Goal: Navigation & Orientation: Find specific page/section

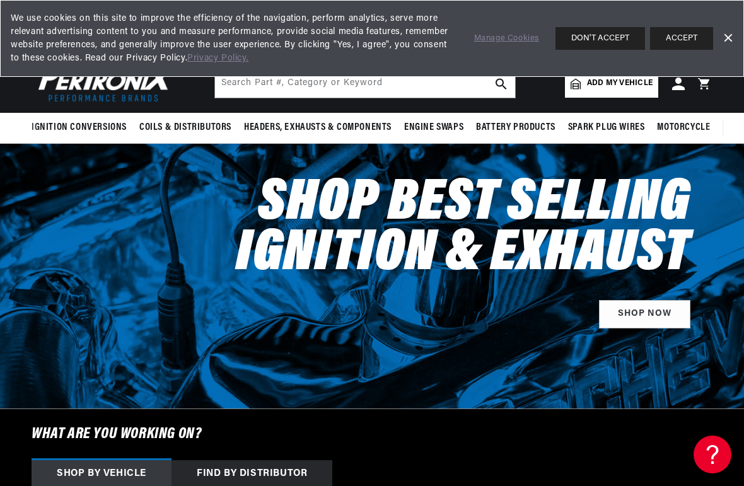
click at [611, 45] on button "DON'T ACCEPT" at bounding box center [599, 38] width 89 height 23
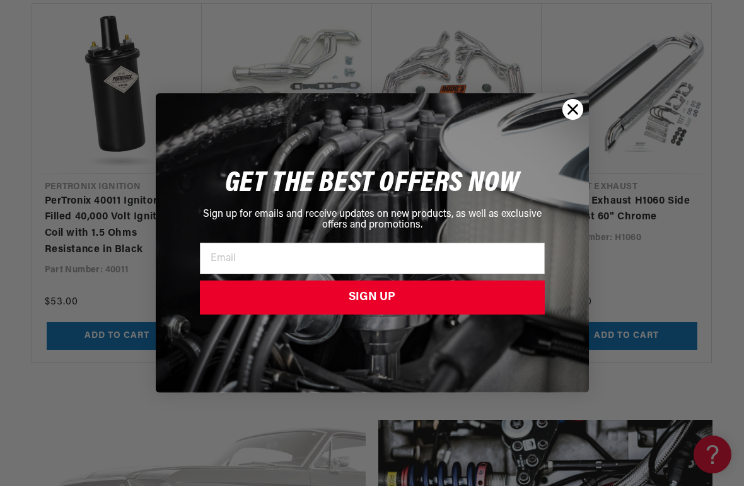
click at [575, 110] on circle "Close dialog" at bounding box center [572, 109] width 21 height 21
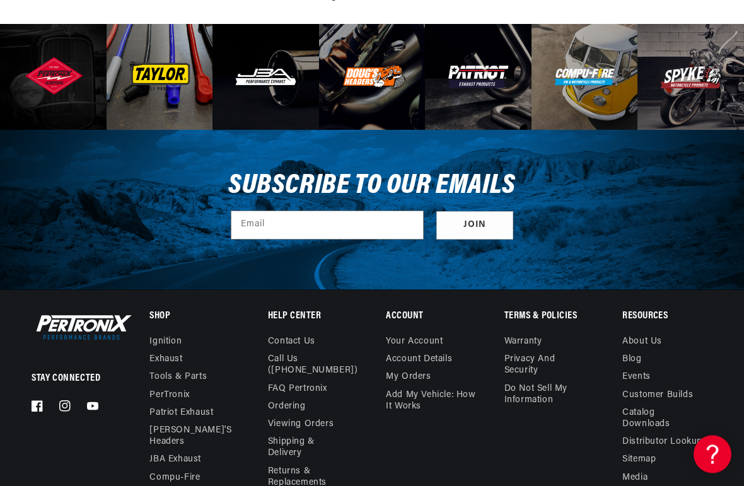
click at [182, 351] on link "Exhaust" at bounding box center [165, 360] width 33 height 18
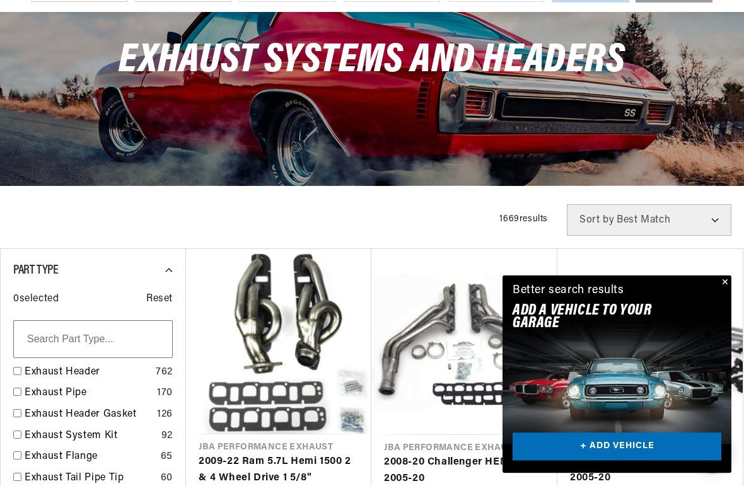
click at [724, 291] on button "Close" at bounding box center [723, 282] width 15 height 15
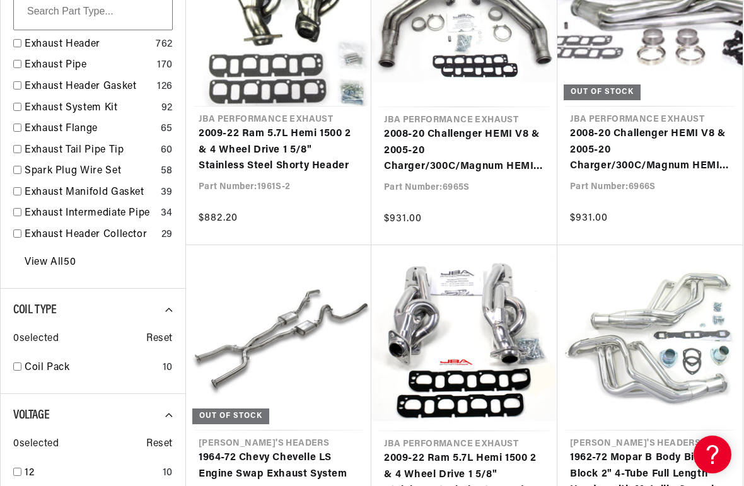
scroll to position [0, 382]
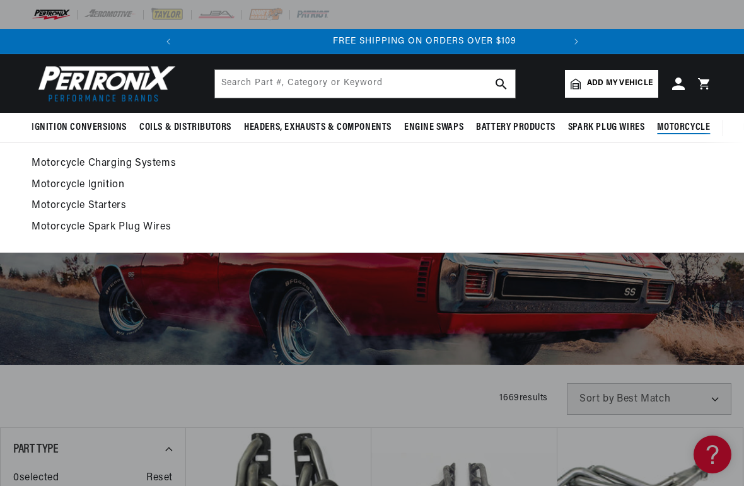
scroll to position [0, 382]
